Goal: Task Accomplishment & Management: Use online tool/utility

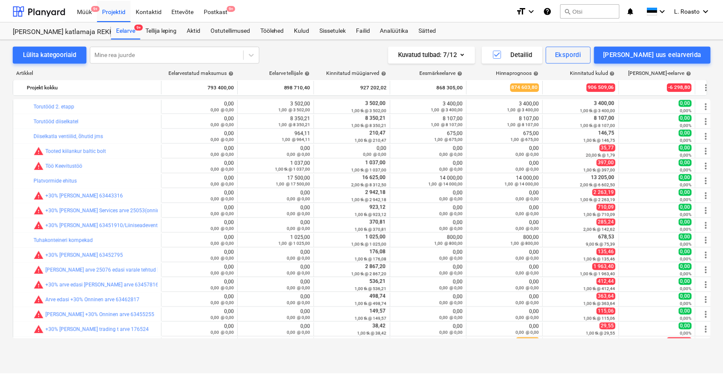
scroll to position [385, 0]
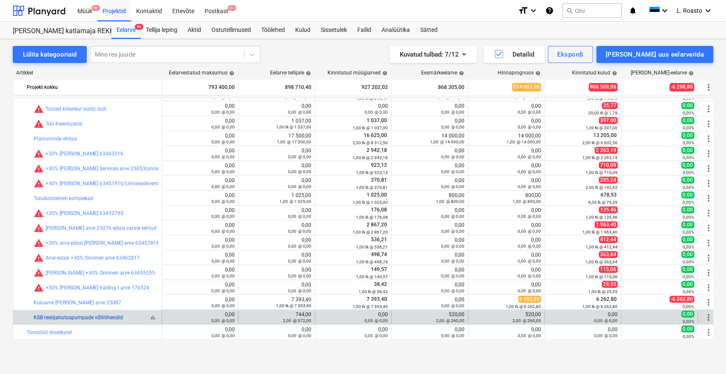
click at [106, 316] on link "KSB restijahutuspumpade võllitihendid" at bounding box center [78, 317] width 89 height 6
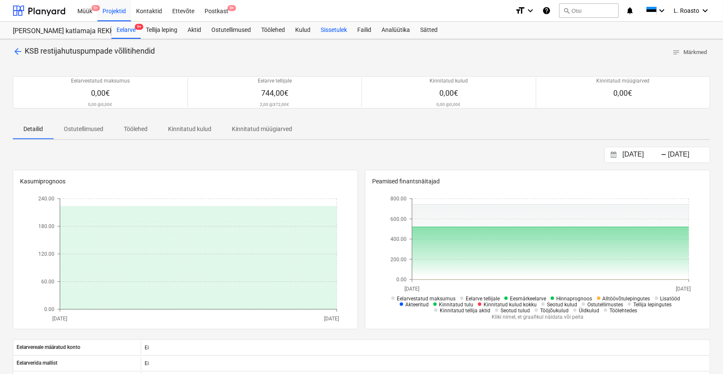
click at [344, 28] on div "Sissetulek" at bounding box center [334, 30] width 37 height 17
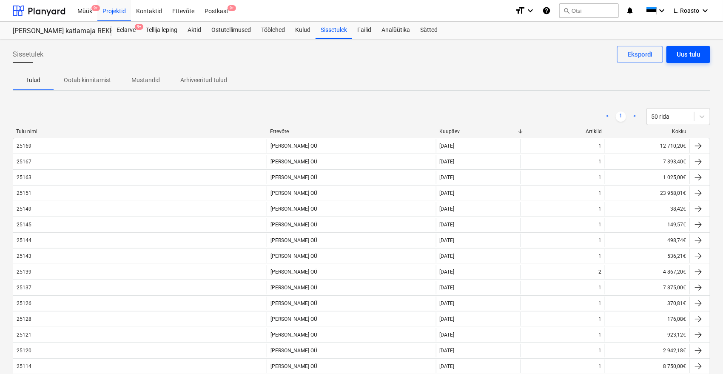
click at [691, 50] on div "Uus tulu" at bounding box center [688, 54] width 23 height 11
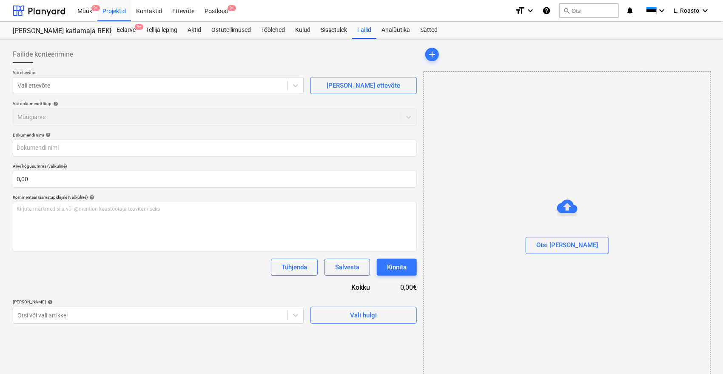
type input "25171_Vara_arve.pdf"
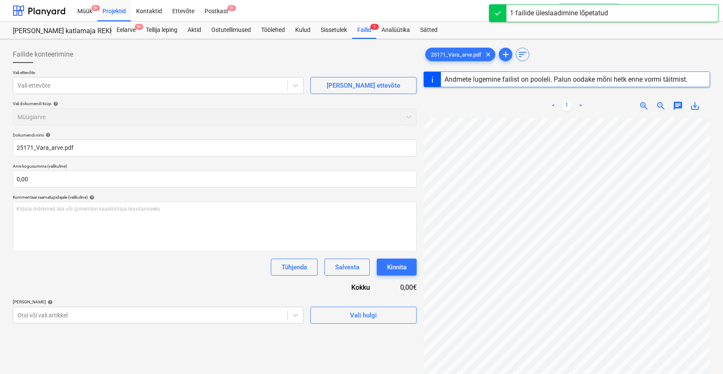
click at [124, 63] on div "Failide konteerimine" at bounding box center [215, 54] width 404 height 17
click at [80, 75] on p "Vali ettevõte" at bounding box center [158, 73] width 291 height 7
click at [78, 80] on div "Vali ettevõte" at bounding box center [150, 86] width 274 height 12
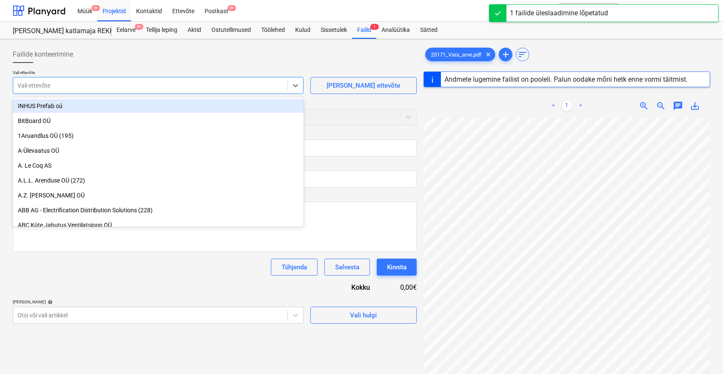
type input "v"
type input "25171"
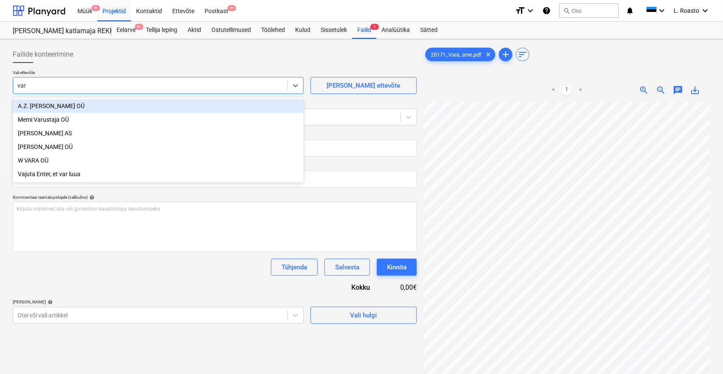
type input "vara"
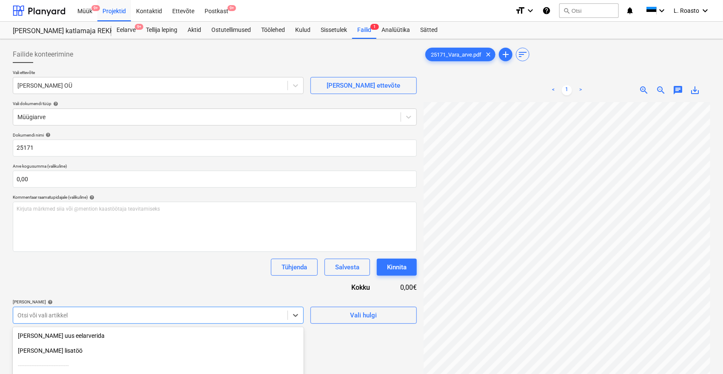
click at [69, 315] on body "Müük 9+ Projektid Kontaktid Ettevõte Postkast 9+ format_size keyboard_arrow_dow…" at bounding box center [361, 187] width 723 height 374
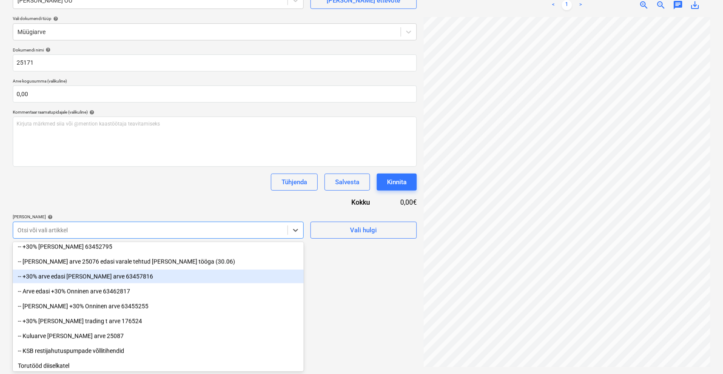
scroll to position [780, 0]
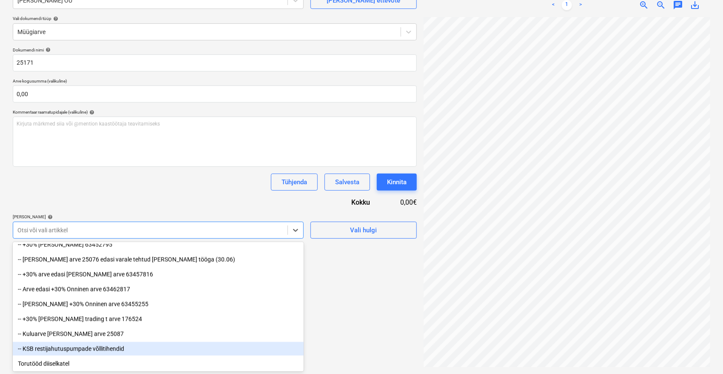
click at [79, 344] on div "-- KSB restijahutuspumpade võllitihendid" at bounding box center [158, 349] width 291 height 14
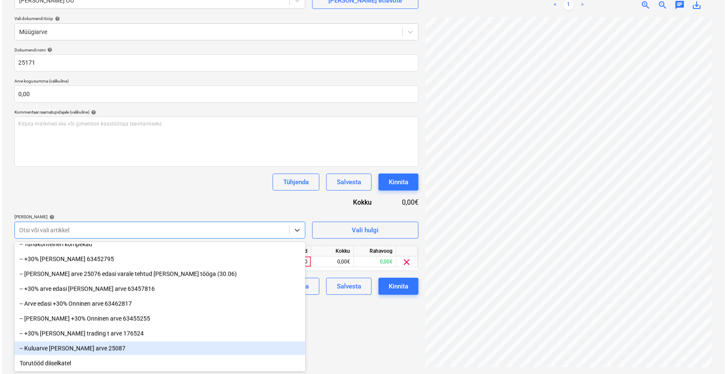
scroll to position [765, 0]
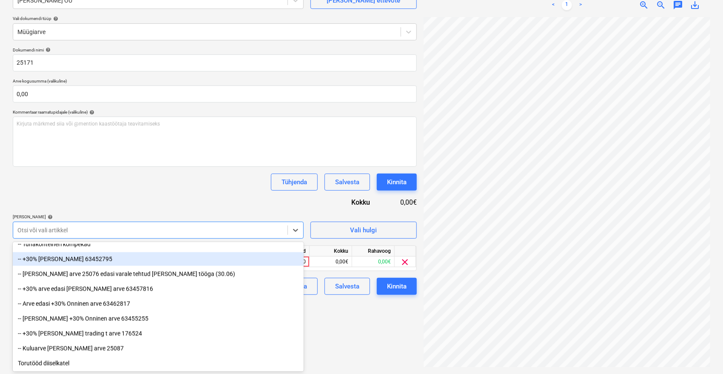
click at [151, 193] on div "Dokumendi nimi help 25171 Arve kogusumma (valikuline) 0,00 Kommentaar raamatupi…" at bounding box center [215, 170] width 404 height 247
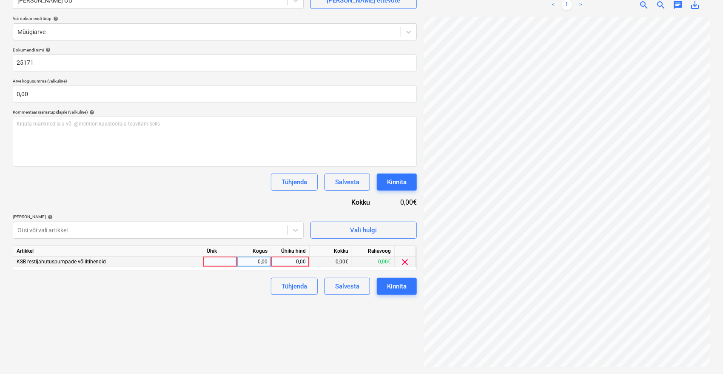
click at [285, 257] on div "0,00" at bounding box center [290, 261] width 31 height 11
click at [265, 262] on div "0,00" at bounding box center [254, 261] width 27 height 11
type input "2"
click at [285, 261] on div "0,00" at bounding box center [290, 261] width 31 height 11
type input "372"
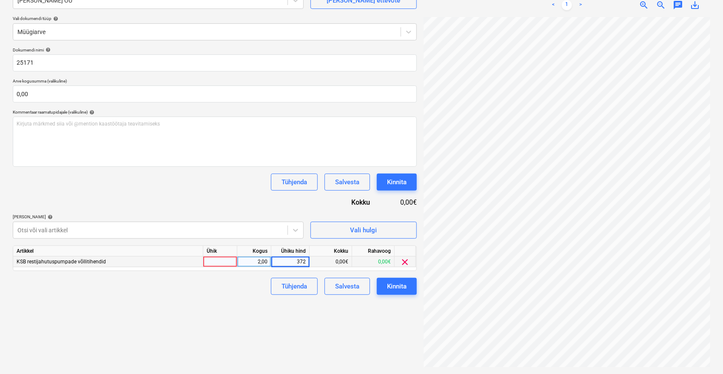
click at [263, 322] on div "Failide konteerimine Vali ettevõte Vara Saeveski OÜ [PERSON_NAME] uus ettevõte …" at bounding box center [214, 163] width 411 height 413
click at [218, 258] on div at bounding box center [220, 261] width 34 height 11
type input "tk"
click at [235, 327] on div "Failide konteerimine Vali ettevõte Vara Saeveski OÜ [PERSON_NAME] uus ettevõte …" at bounding box center [214, 163] width 411 height 413
click at [411, 287] on button "Kinnita" at bounding box center [397, 286] width 40 height 17
